Goal: Information Seeking & Learning: Learn about a topic

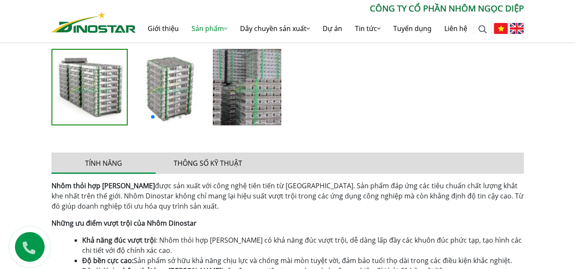
scroll to position [414, 0]
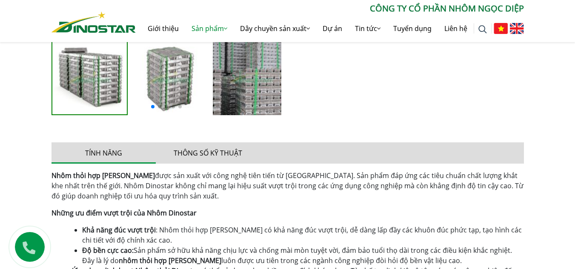
click at [411, 208] on p "Những ưu điểm vượt trội của Nhôm Dinostar" at bounding box center [287, 213] width 472 height 10
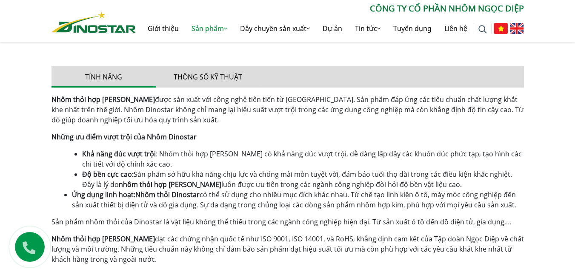
scroll to position [542, 0]
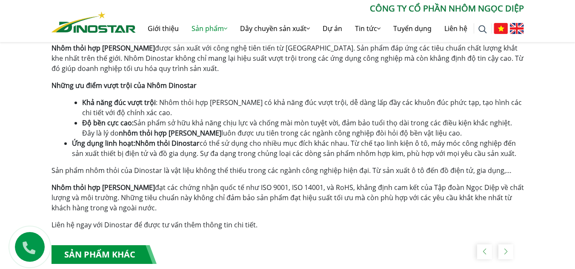
click at [331, 154] on span "Nhôm thỏi Dinostar có thể sử dụng cho nhiều mục đích khác nhau. Từ chế tạo linh…" at bounding box center [294, 149] width 444 height 20
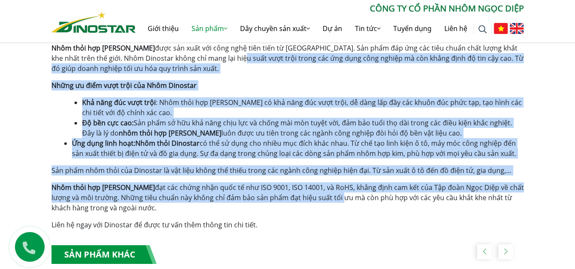
drag, startPoint x: 339, startPoint y: 198, endPoint x: 211, endPoint y: 53, distance: 193.2
click at [211, 53] on div "Nhôm thỏi hợp [PERSON_NAME] được sản xuất với công nghệ tiên tiến từ [GEOGRAPHI…" at bounding box center [287, 136] width 472 height 187
click at [286, 137] on span "luôn được ưu tiên trong các ngành công nghiệp đòi hỏi độ bền vật liệu cao." at bounding box center [341, 132] width 240 height 9
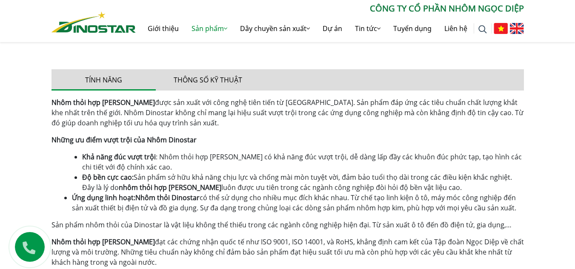
scroll to position [457, 0]
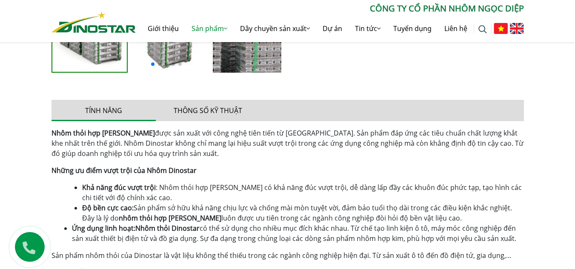
click at [358, 201] on li "Khả năng đúc vượt trội : Nhôm thỏi hợp kim Dinostar có khả năng đúc vượt trội, …" at bounding box center [303, 193] width 442 height 20
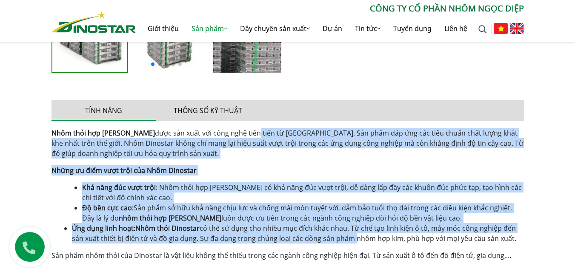
drag, startPoint x: 350, startPoint y: 238, endPoint x: 243, endPoint y: 136, distance: 147.8
click at [243, 136] on div "Nhôm thỏi hợp [PERSON_NAME] được sản xuất với công nghệ tiên tiến từ [GEOGRAPHI…" at bounding box center [287, 221] width 472 height 187
click at [277, 156] on p "Nhôm thỏi hợp [PERSON_NAME] được sản xuất với công nghệ tiên tiến từ [GEOGRAPHI…" at bounding box center [287, 143] width 472 height 31
click at [308, 185] on span ": Nhôm thỏi hợp [PERSON_NAME] có khả năng đúc vượt trội, dễ dàng lấp đầy các kh…" at bounding box center [301, 193] width 439 height 20
click at [351, 211] on span "Sản phẩm sở hữu khả năng chịu lực và chống mài mòn tuyệt vời, đảm bảo tuổi thọ …" at bounding box center [297, 213] width 430 height 20
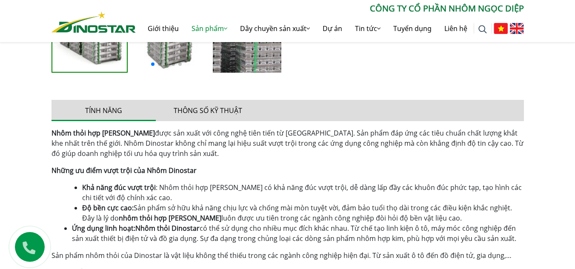
click at [393, 234] on span "Nhôm thỏi Dinostar có thể sử dụng cho nhiều mục đích khác nhau. Từ chế tạo linh…" at bounding box center [294, 234] width 444 height 20
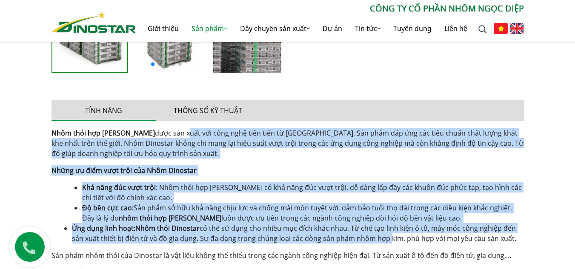
drag, startPoint x: 385, startPoint y: 240, endPoint x: 175, endPoint y: 133, distance: 235.8
click at [175, 133] on div "Nhôm thỏi hợp [PERSON_NAME] được sản xuất với công nghệ tiên tiến từ [GEOGRAPHI…" at bounding box center [287, 221] width 472 height 187
click at [212, 138] on p "Nhôm thỏi hợp [PERSON_NAME] được sản xuất với công nghệ tiên tiến từ [GEOGRAPHI…" at bounding box center [287, 143] width 472 height 31
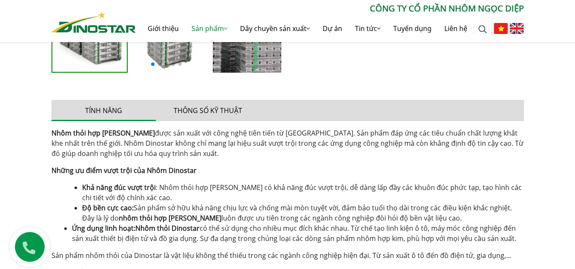
click at [242, 153] on p "Nhôm thỏi hợp [PERSON_NAME] được sản xuất với công nghệ tiên tiến từ [GEOGRAPHI…" at bounding box center [287, 143] width 472 height 31
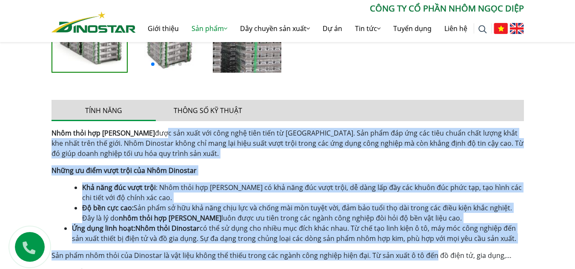
drag, startPoint x: 431, startPoint y: 256, endPoint x: 154, endPoint y: 135, distance: 302.2
click at [154, 135] on div "Nhôm thỏi hợp [PERSON_NAME] được sản xuất với công nghệ tiên tiến từ [GEOGRAPHI…" at bounding box center [287, 221] width 472 height 187
click at [175, 148] on span "được sản xuất với công nghệ tiên tiến từ [GEOGRAPHIC_DATA]. Sản phẩm đáp ứng cá…" at bounding box center [287, 143] width 472 height 30
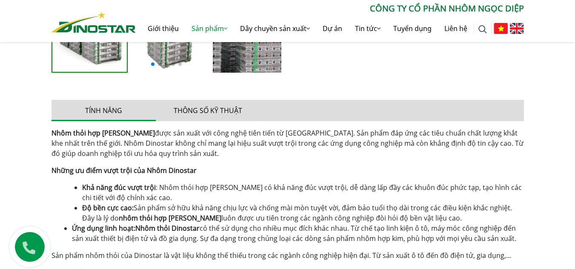
click at [297, 147] on span "được sản xuất với công nghệ tiên tiến từ [GEOGRAPHIC_DATA]. Sản phẩm đáp ứng cá…" at bounding box center [287, 143] width 472 height 30
click at [445, 228] on span "Nhôm thỏi Dinostar có thể sử dụng cho nhiều mục đích khác nhau. Từ chế tạo linh…" at bounding box center [294, 234] width 444 height 20
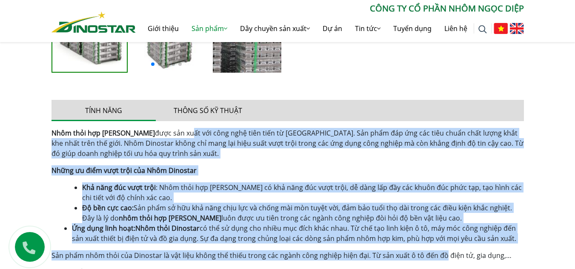
drag, startPoint x: 442, startPoint y: 256, endPoint x: 179, endPoint y: 134, distance: 290.3
click at [179, 134] on div "Nhôm thỏi hợp [PERSON_NAME] được sản xuất với công nghệ tiên tiến từ [GEOGRAPHI…" at bounding box center [287, 221] width 472 height 187
click at [290, 181] on div "Nhôm thỏi hợp [PERSON_NAME] được sản xuất với công nghệ tiên tiến từ [GEOGRAPHI…" at bounding box center [287, 221] width 472 height 187
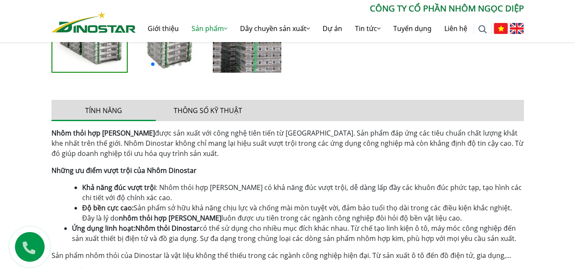
click at [382, 209] on span "Sản phẩm sở hữu khả năng chịu lực và chống mài mòn tuyệt vời, đảm bảo tuổi thọ …" at bounding box center [297, 213] width 430 height 20
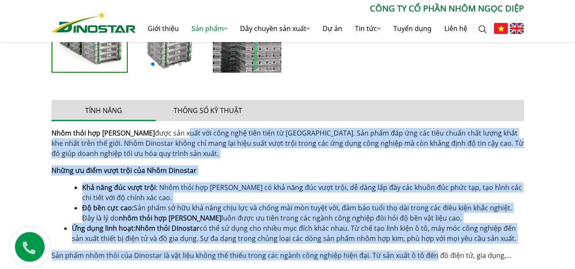
drag, startPoint x: 433, startPoint y: 256, endPoint x: 176, endPoint y: 133, distance: 285.3
click at [176, 133] on div "Nhôm thỏi hợp [PERSON_NAME] được sản xuất với công nghệ tiên tiến từ [GEOGRAPHI…" at bounding box center [287, 221] width 472 height 187
click at [234, 156] on p "Nhôm thỏi hợp [PERSON_NAME] được sản xuất với công nghệ tiên tiến từ [GEOGRAPHI…" at bounding box center [287, 143] width 472 height 31
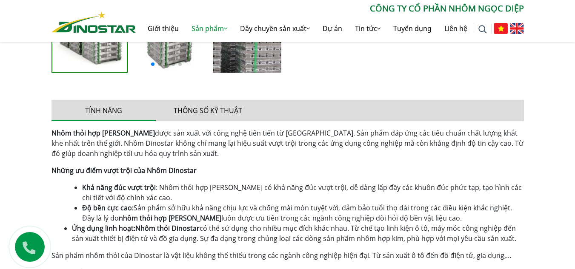
click at [326, 205] on span "Sản phẩm sở hữu khả năng chịu lực và chống mài mòn tuyệt vời, đảm bảo tuổi thọ …" at bounding box center [297, 213] width 430 height 20
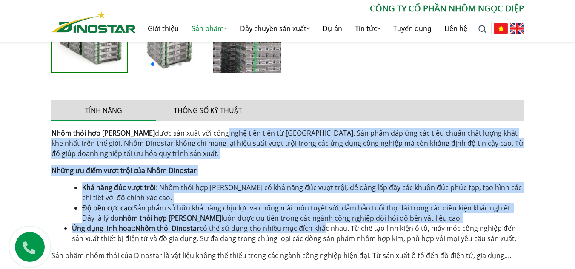
drag, startPoint x: 322, startPoint y: 228, endPoint x: 212, endPoint y: 137, distance: 143.5
click at [212, 137] on div "Nhôm thỏi hợp [PERSON_NAME] được sản xuất với công nghệ tiên tiến từ [GEOGRAPHI…" at bounding box center [287, 221] width 472 height 187
click at [281, 203] on li "Độ bền cực cao: Sản phẩm sở hữu khả năng chịu lực và chống mài mòn tuyệt vời, đ…" at bounding box center [303, 213] width 442 height 20
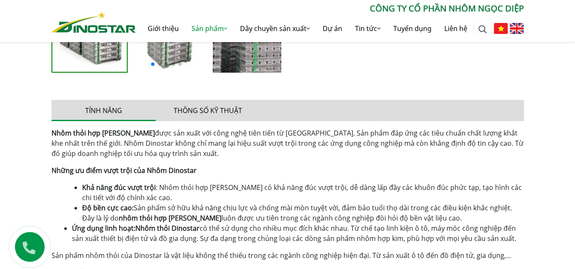
click at [345, 252] on span "Sản phẩm nhôm thỏi của Dinostar là vật liệu không thể thiếu trong các ngành côn…" at bounding box center [281, 255] width 460 height 9
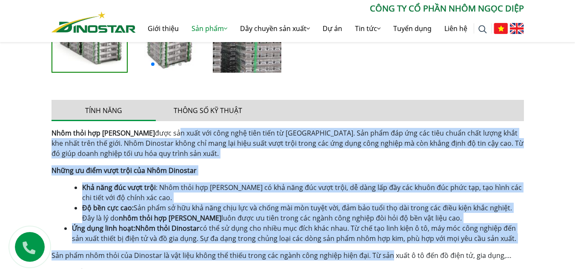
drag, startPoint x: 388, startPoint y: 255, endPoint x: 223, endPoint y: 151, distance: 194.8
click at [169, 133] on div "Nhôm thỏi hợp [PERSON_NAME] được sản xuất với công nghệ tiên tiến từ [GEOGRAPHI…" at bounding box center [287, 221] width 472 height 187
click at [236, 153] on p "Nhôm thỏi hợp [PERSON_NAME] được sản xuất với công nghệ tiên tiến từ [GEOGRAPHI…" at bounding box center [287, 143] width 472 height 31
drag, startPoint x: 401, startPoint y: 255, endPoint x: 181, endPoint y: 157, distance: 241.3
click at [106, 136] on div "Nhôm thỏi hợp [PERSON_NAME] được sản xuất với công nghệ tiên tiến từ [GEOGRAPHI…" at bounding box center [287, 221] width 472 height 187
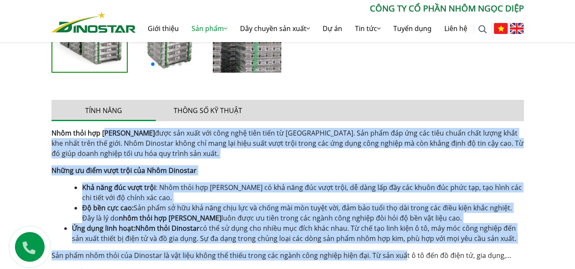
click at [251, 164] on div "Nhôm thỏi hợp [PERSON_NAME] được sản xuất với công nghệ tiên tiến từ [GEOGRAPHI…" at bounding box center [287, 221] width 472 height 187
drag, startPoint x: 418, startPoint y: 256, endPoint x: 171, endPoint y: 131, distance: 275.9
click at [171, 131] on div "Nhôm thỏi hợp [PERSON_NAME] được sản xuất với công nghệ tiên tiến từ [GEOGRAPHI…" at bounding box center [287, 221] width 472 height 187
click at [249, 157] on p "Nhôm thỏi hợp [PERSON_NAME] được sản xuất với công nghệ tiên tiến từ [GEOGRAPHI…" at bounding box center [287, 143] width 472 height 31
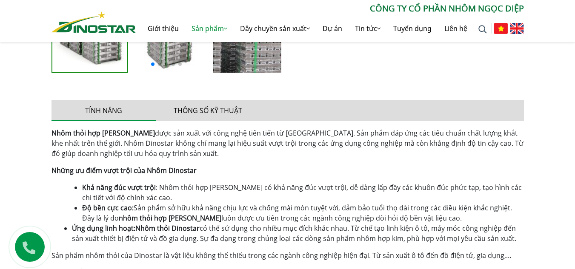
click at [352, 190] on span ": Nhôm thỏi hợp [PERSON_NAME] có khả năng đúc vượt trội, dễ dàng lấp đầy các kh…" at bounding box center [301, 193] width 439 height 20
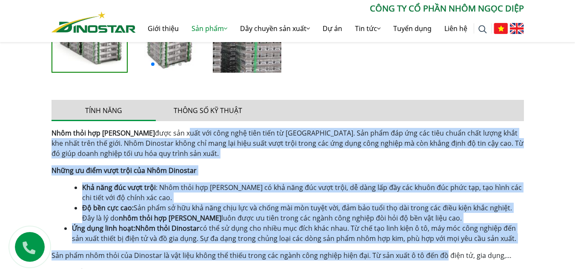
drag, startPoint x: 442, startPoint y: 256, endPoint x: 174, endPoint y: 137, distance: 292.5
click at [174, 137] on div "Nhôm thỏi hợp [PERSON_NAME] được sản xuất với công nghệ tiên tiến từ [GEOGRAPHI…" at bounding box center [287, 221] width 472 height 187
click at [211, 149] on p "Nhôm thỏi hợp [PERSON_NAME] được sản xuất với công nghệ tiên tiến từ [GEOGRAPHI…" at bounding box center [287, 143] width 472 height 31
drag, startPoint x: 161, startPoint y: 135, endPoint x: 405, endPoint y: 257, distance: 272.5
click at [405, 257] on div "Nhôm thỏi hợp [PERSON_NAME] được sản xuất với công nghệ tiên tiến từ [GEOGRAPHI…" at bounding box center [287, 221] width 472 height 187
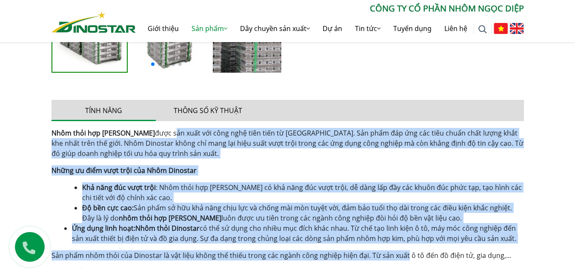
click at [367, 222] on span "luôn được ưu tiên trong các ngành công nghiệp đòi hỏi độ bền vật liệu cao." at bounding box center [341, 218] width 240 height 9
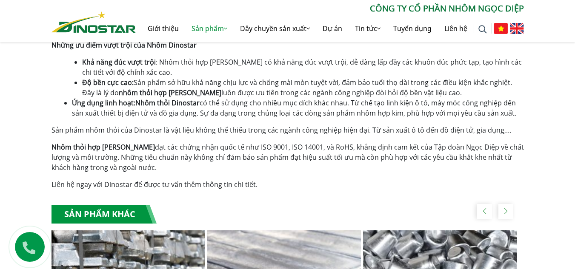
scroll to position [499, 0]
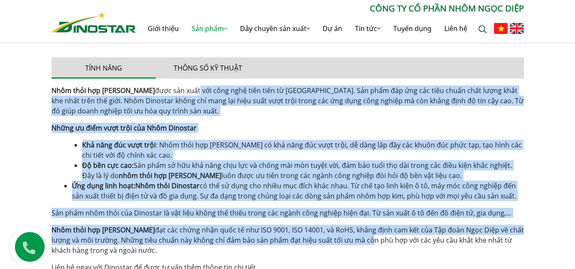
drag, startPoint x: 372, startPoint y: 240, endPoint x: 185, endPoint y: 89, distance: 239.3
click at [185, 89] on div "Nhôm thỏi hợp [PERSON_NAME] được sản xuất với công nghệ tiên tiến từ [GEOGRAPHI…" at bounding box center [287, 179] width 472 height 187
click at [311, 166] on span "Sản phẩm sở hữu khả năng chịu lực và chống mài mòn tuyệt vời, đảm bảo tuổi thọ …" at bounding box center [297, 171] width 430 height 20
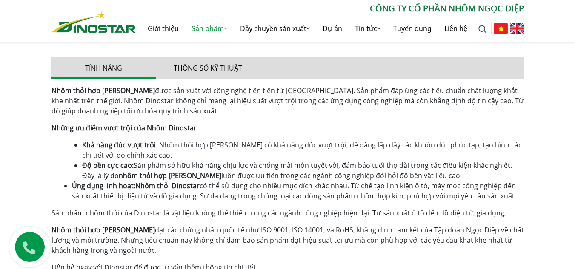
click at [363, 178] on span "luôn được ưu tiên trong các ngành công nghiệp đòi hỏi độ bền vật liệu cao." at bounding box center [341, 175] width 240 height 9
click at [491, 182] on span "Nhôm thỏi Dinostar có thể sử dụng cho nhiều mục đích khác nhau. Từ chế tạo linh…" at bounding box center [294, 191] width 444 height 20
